Goal: Information Seeking & Learning: Learn about a topic

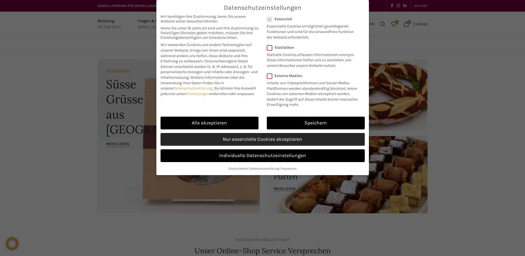
drag, startPoint x: 247, startPoint y: 138, endPoint x: 251, endPoint y: 139, distance: 5.2
click at [247, 138] on link "Nur essenzielle Cookies akzeptieren" at bounding box center [263, 139] width 204 height 13
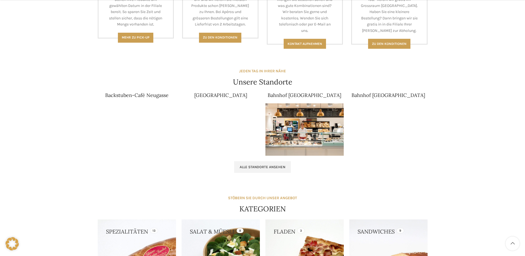
scroll to position [305, 0]
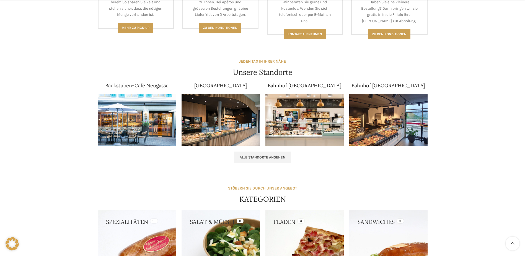
click at [306, 128] on img at bounding box center [305, 120] width 78 height 52
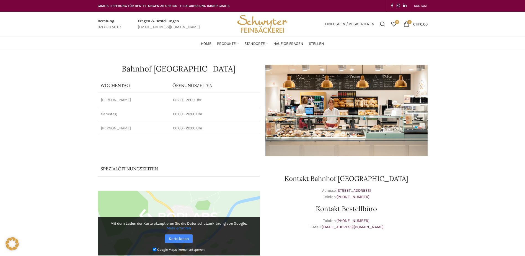
scroll to position [28, 0]
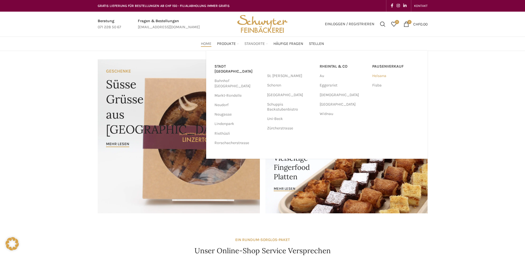
click at [380, 76] on link "Helsana" at bounding box center [396, 75] width 47 height 9
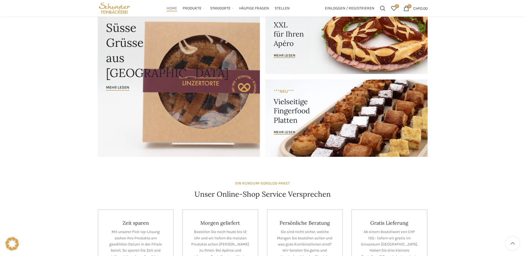
scroll to position [55, 0]
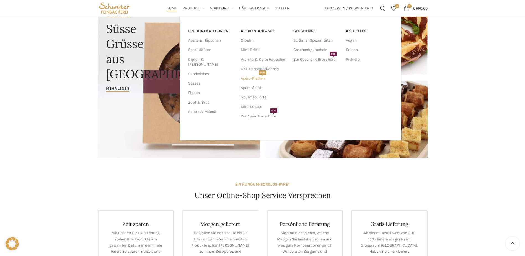
click at [249, 78] on link "Apéro-Platten NEU" at bounding box center [264, 78] width 47 height 9
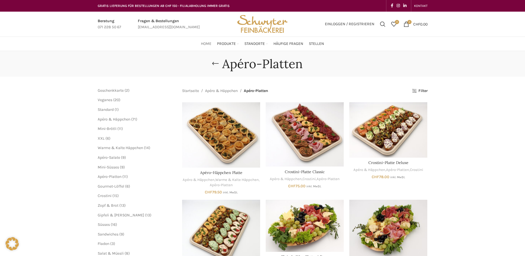
click at [207, 43] on span "Home" at bounding box center [206, 43] width 11 height 5
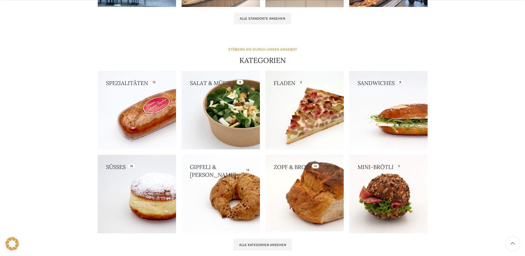
scroll to position [526, 0]
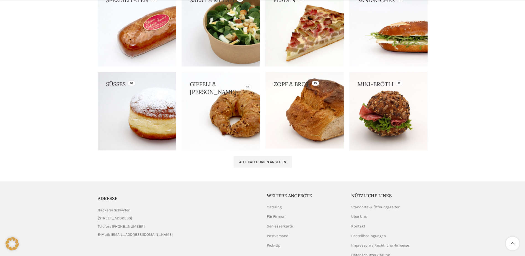
click at [146, 130] on link at bounding box center [137, 111] width 78 height 78
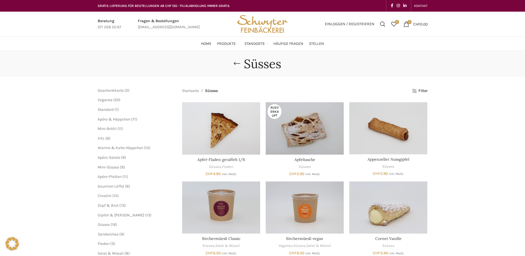
click at [261, 30] on img "Site logo" at bounding box center [262, 24] width 54 height 25
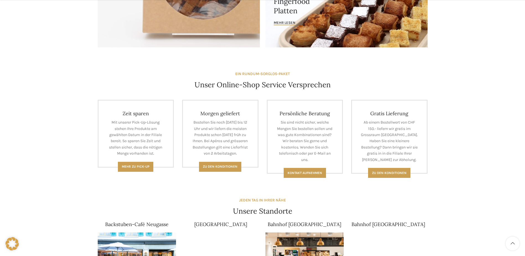
scroll to position [166, 0]
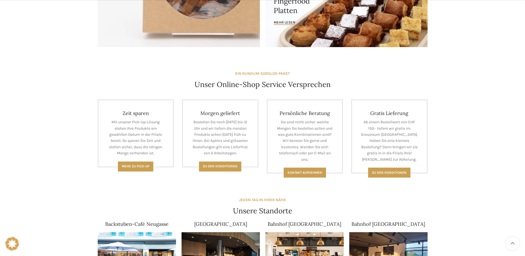
click at [224, 224] on link "[GEOGRAPHIC_DATA]" at bounding box center [220, 224] width 53 height 6
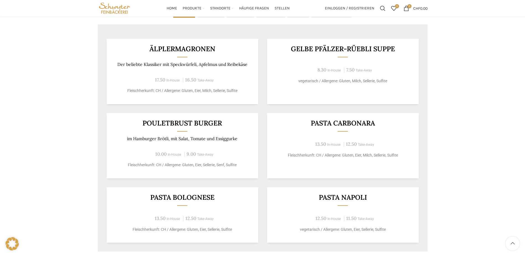
scroll to position [332, 0]
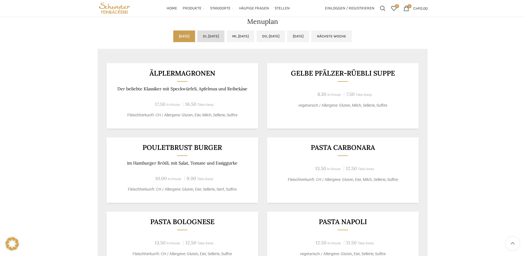
click at [214, 37] on link "Di, [DATE]" at bounding box center [210, 36] width 27 height 12
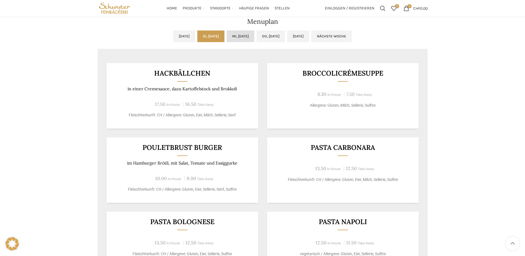
click at [243, 40] on link "Mi, [DATE]" at bounding box center [241, 36] width 28 height 12
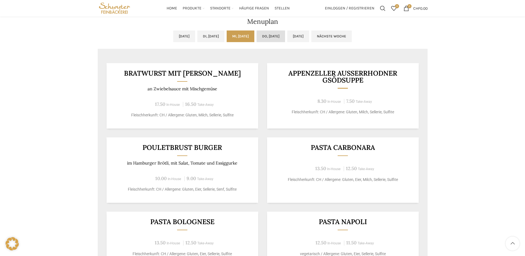
click at [285, 37] on link "Do, [DATE]" at bounding box center [271, 36] width 29 height 12
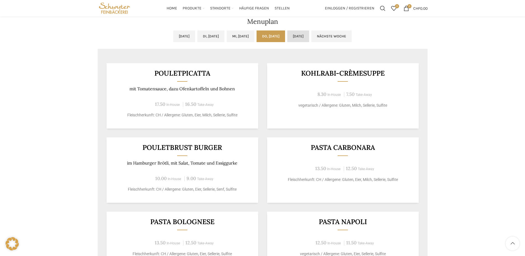
click at [301, 37] on link "[DATE]" at bounding box center [298, 36] width 22 height 12
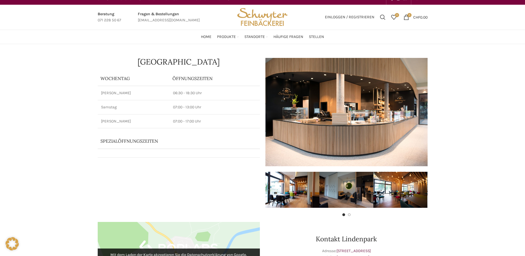
scroll to position [0, 0]
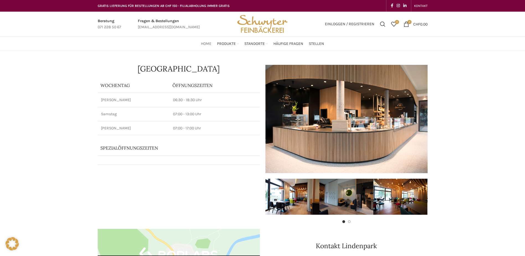
click at [211, 44] on span "Home" at bounding box center [206, 43] width 11 height 5
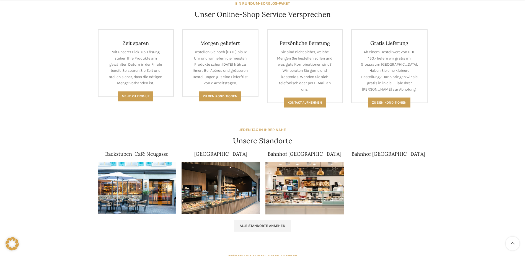
scroll to position [249, 0]
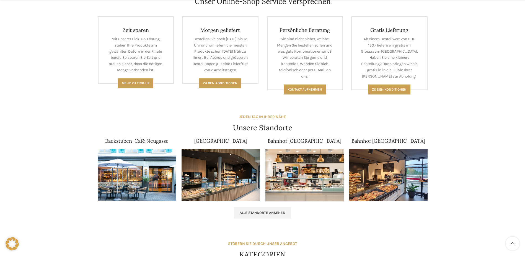
click at [152, 177] on img at bounding box center [137, 175] width 78 height 52
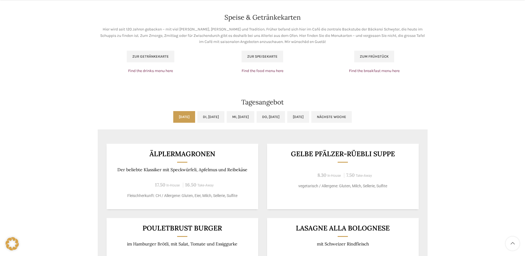
scroll to position [388, 0]
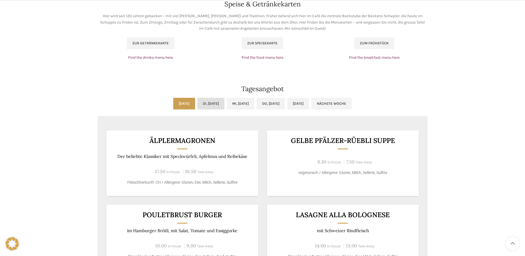
click at [213, 101] on link "Di, [DATE]" at bounding box center [210, 104] width 27 height 12
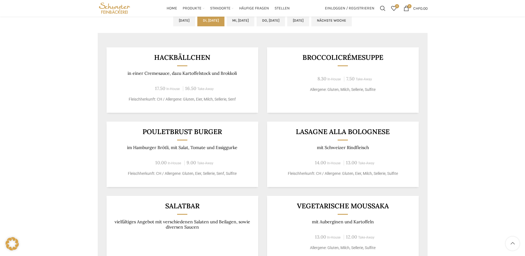
scroll to position [443, 0]
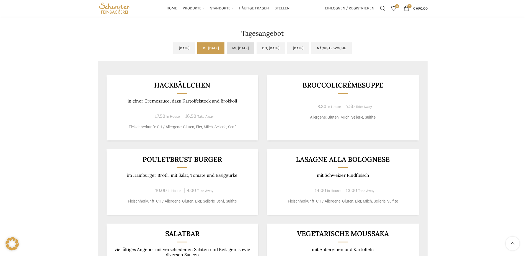
click at [234, 48] on link "Mi, [DATE]" at bounding box center [241, 48] width 28 height 12
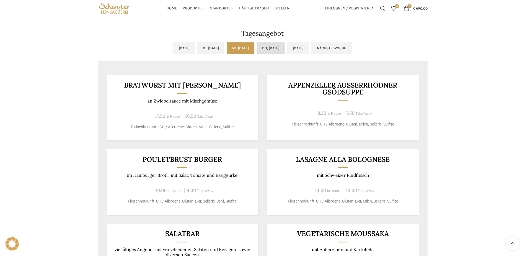
click at [274, 48] on link "Do, [DATE]" at bounding box center [271, 48] width 29 height 12
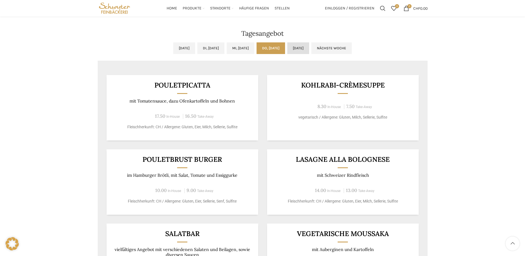
click at [307, 47] on link "[DATE]" at bounding box center [298, 48] width 22 height 12
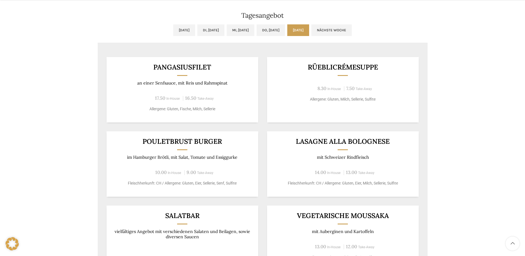
scroll to position [471, 0]
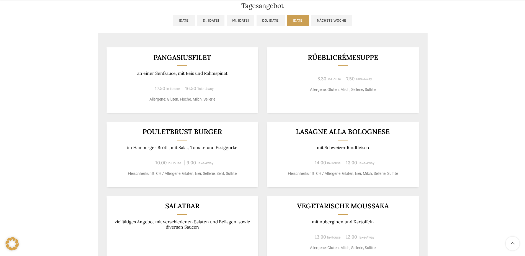
click at [168, 221] on p "vielfältiges Angebot mit verschiedenen Salaten und Beilagen, sowie diversen Sau…" at bounding box center [182, 224] width 138 height 11
click at [182, 206] on h3 "Salatbar" at bounding box center [182, 205] width 138 height 7
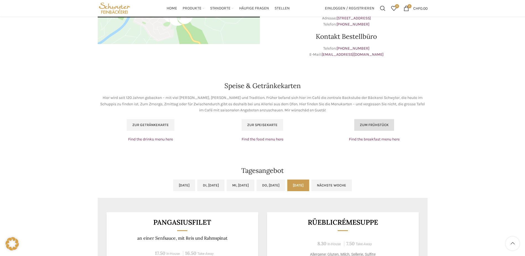
scroll to position [305, 0]
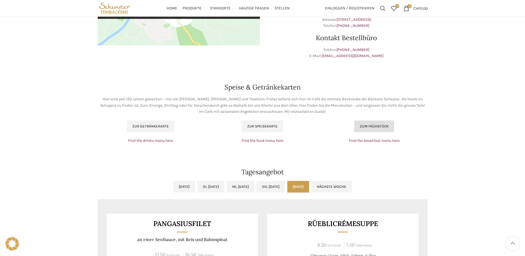
click at [379, 125] on span "Zum Frühstück" at bounding box center [374, 126] width 29 height 4
